Goal: Communication & Community: Ask a question

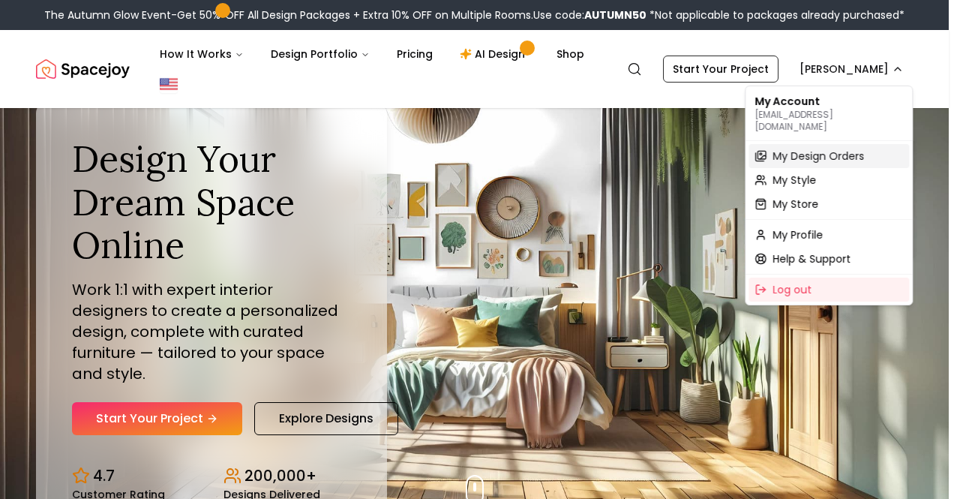
click at [834, 148] on span "My Design Orders" at bounding box center [817, 155] width 91 height 15
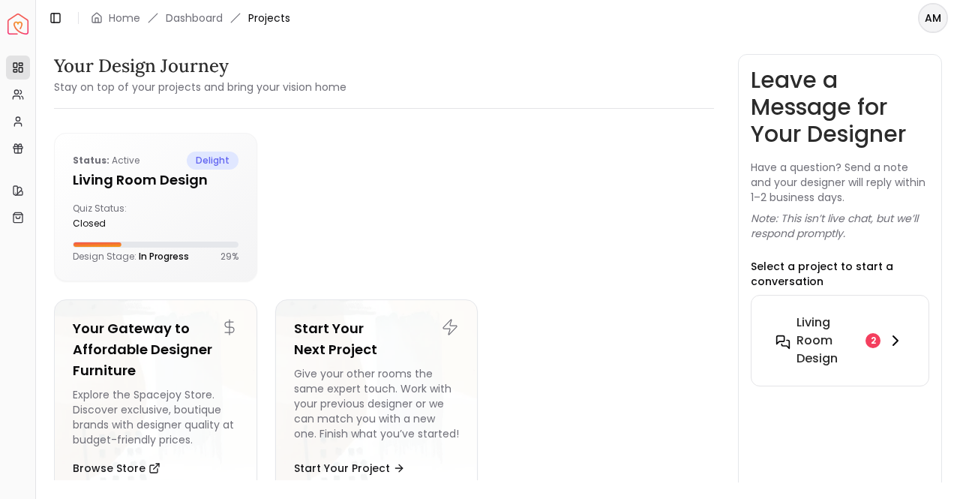
click at [853, 343] on h6 "Living Room Design" at bounding box center [827, 340] width 63 height 54
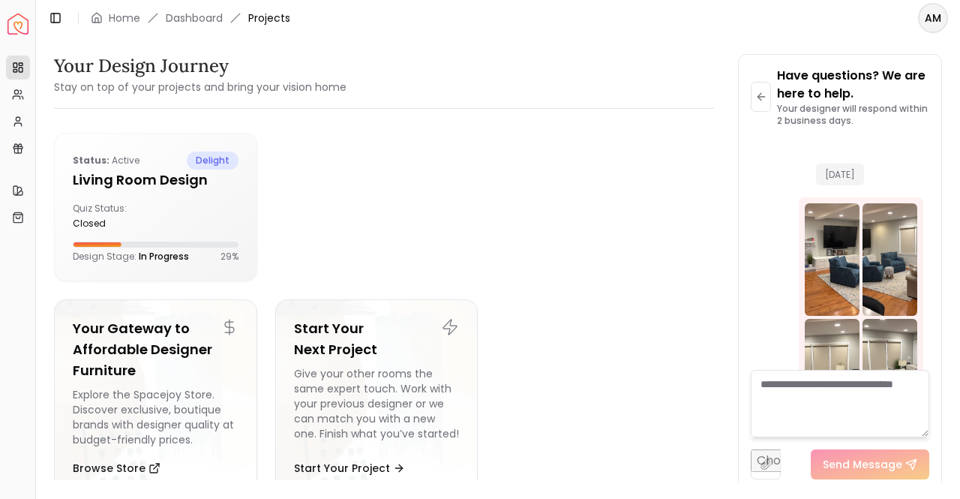
scroll to position [4139, 0]
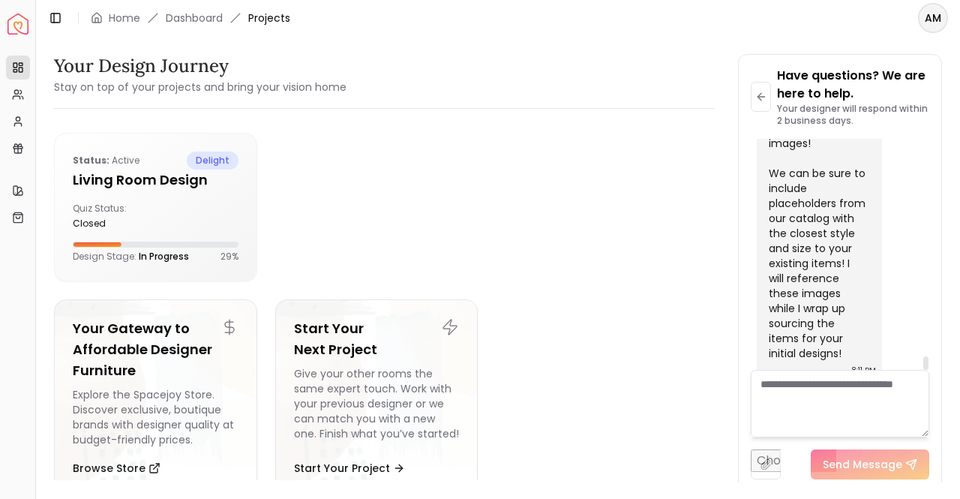
click at [846, 386] on textarea at bounding box center [840, 403] width 178 height 67
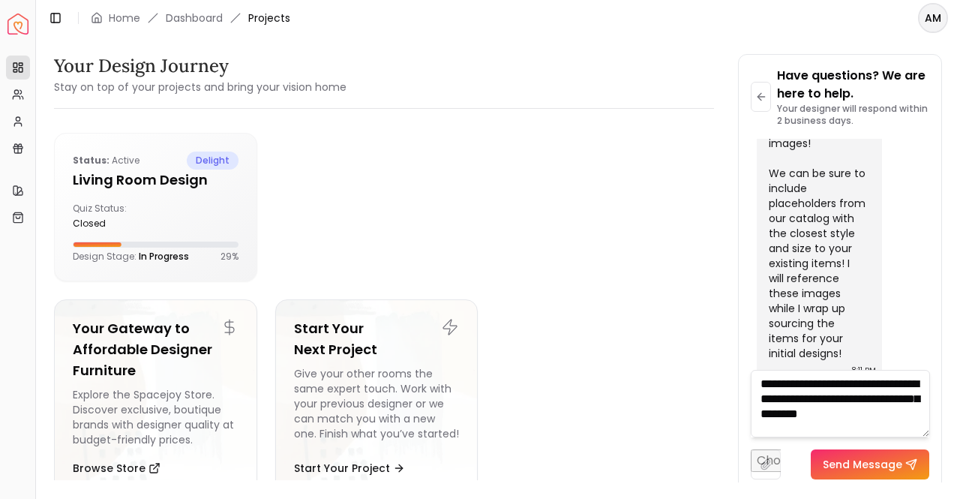
type textarea "**********"
click at [883, 460] on button "Send Message" at bounding box center [870, 464] width 118 height 30
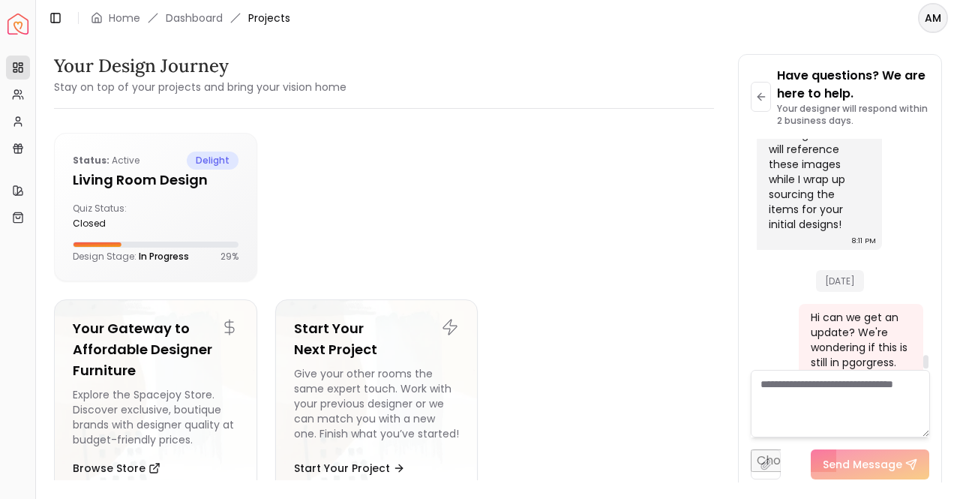
scroll to position [4292, 0]
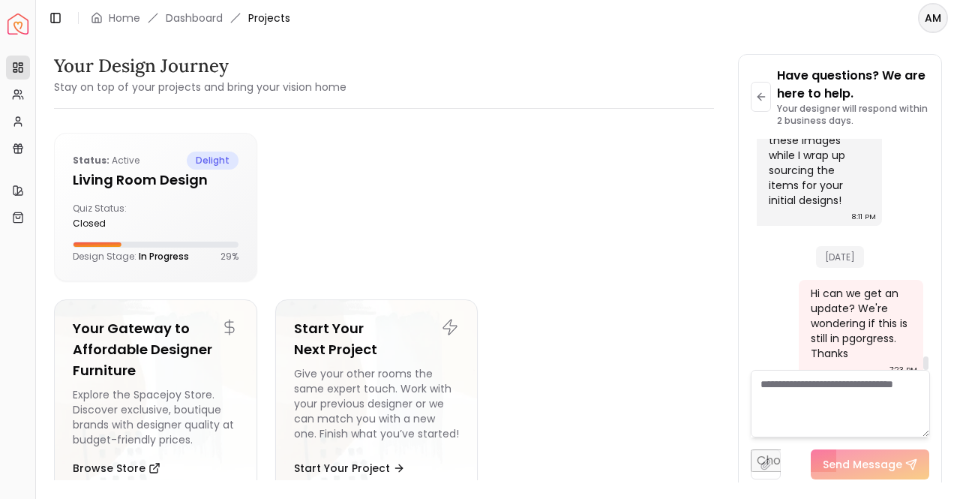
drag, startPoint x: 926, startPoint y: 349, endPoint x: 943, endPoint y: 370, distance: 26.7
click at [928, 370] on div at bounding box center [925, 362] width 5 height 13
